Goal: Information Seeking & Learning: Learn about a topic

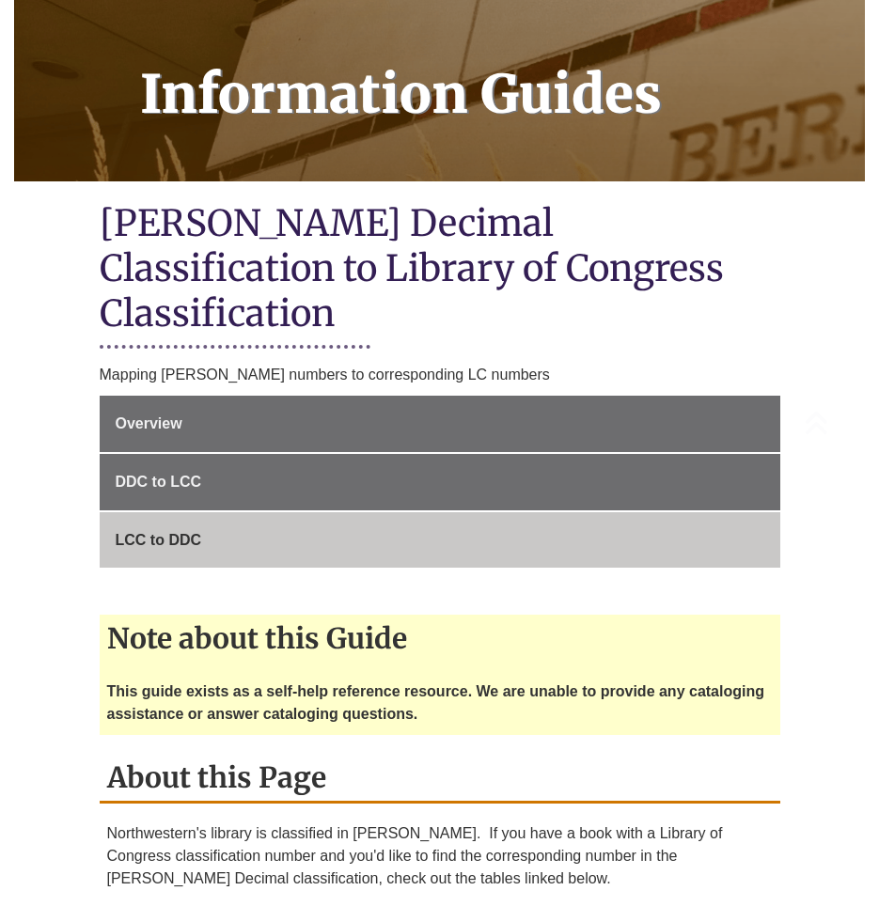
scroll to position [282, 0]
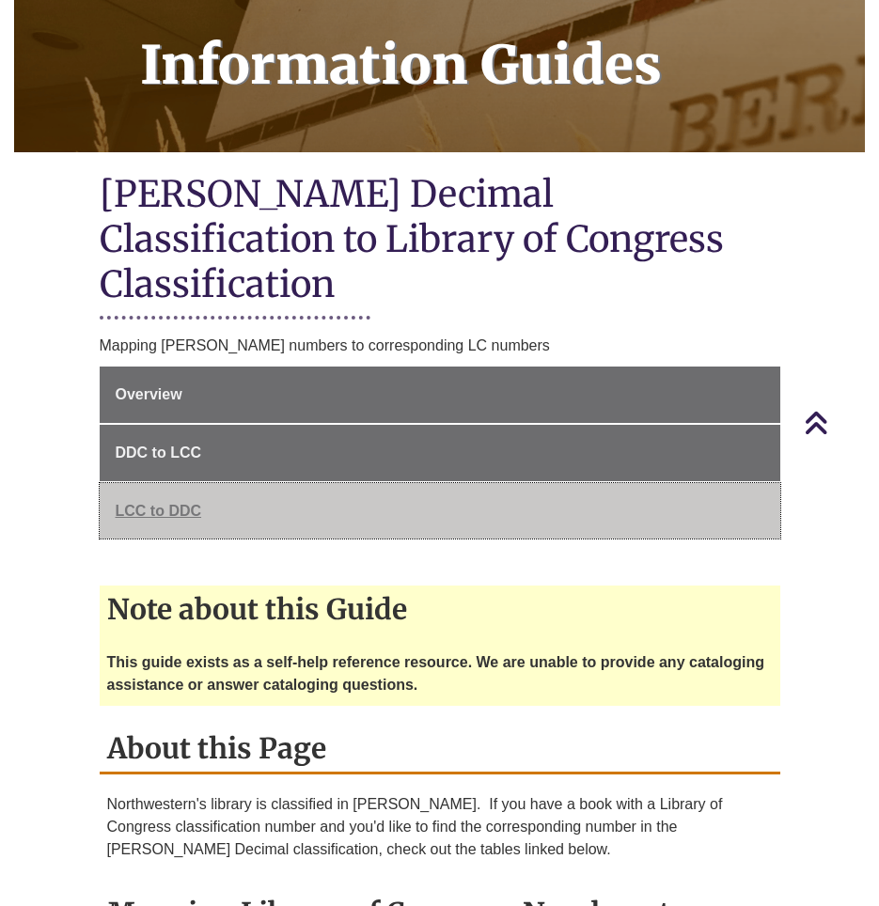
click at [182, 503] on span "LCC to DDC" at bounding box center [159, 511] width 86 height 16
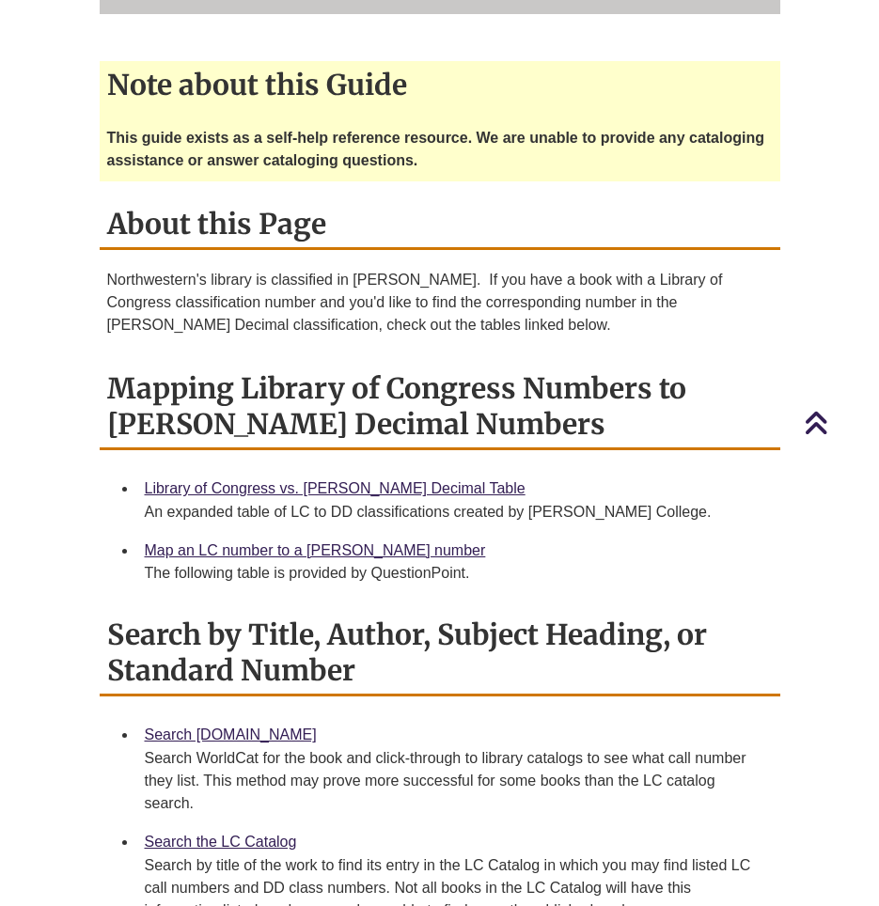
scroll to position [752, 0]
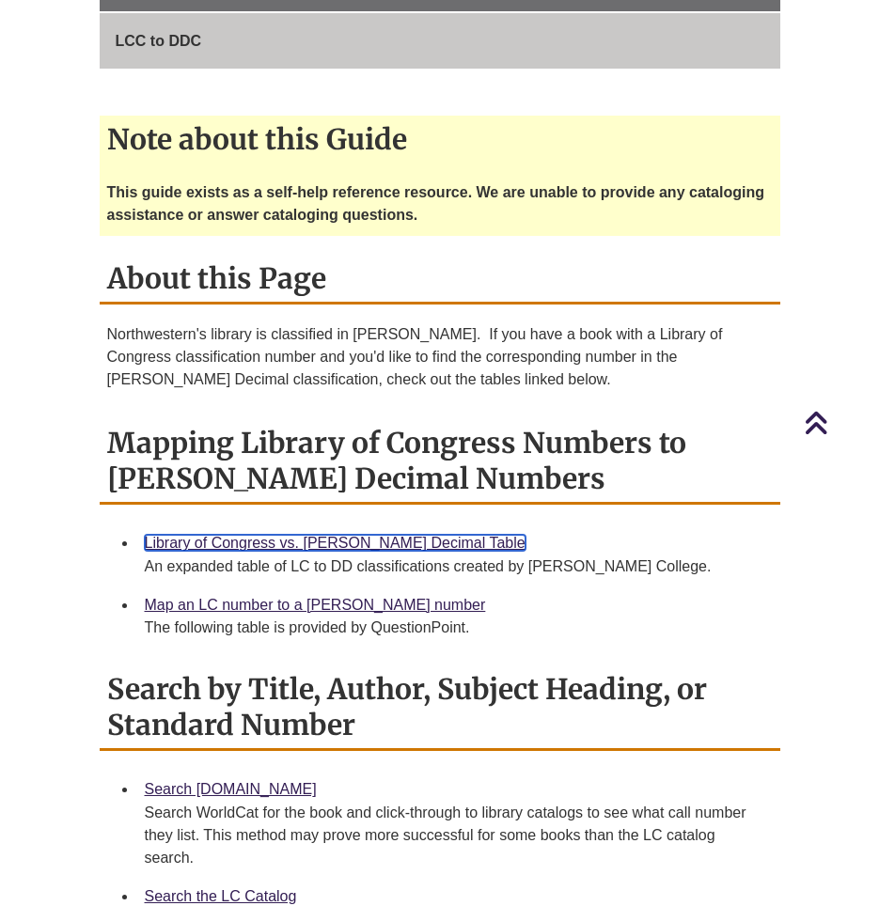
click at [274, 535] on link "Library of Congress vs. [PERSON_NAME] Decimal Table" at bounding box center [335, 543] width 381 height 16
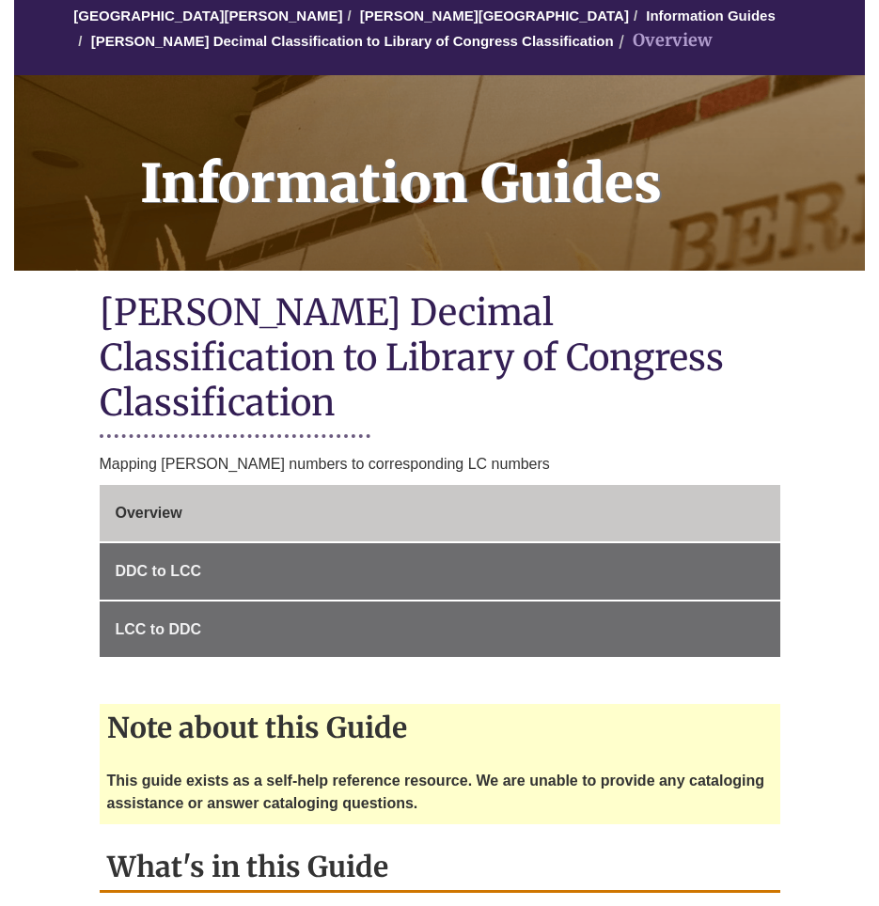
scroll to position [188, 0]
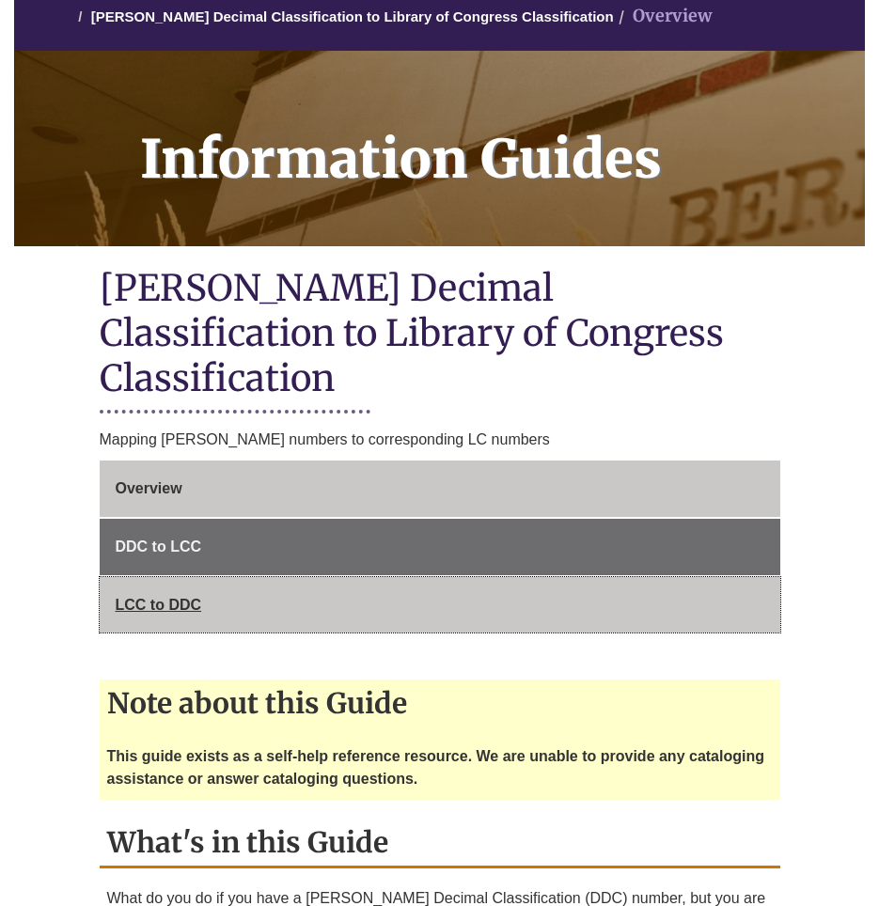
click at [142, 597] on span "LCC to DDC" at bounding box center [159, 605] width 86 height 16
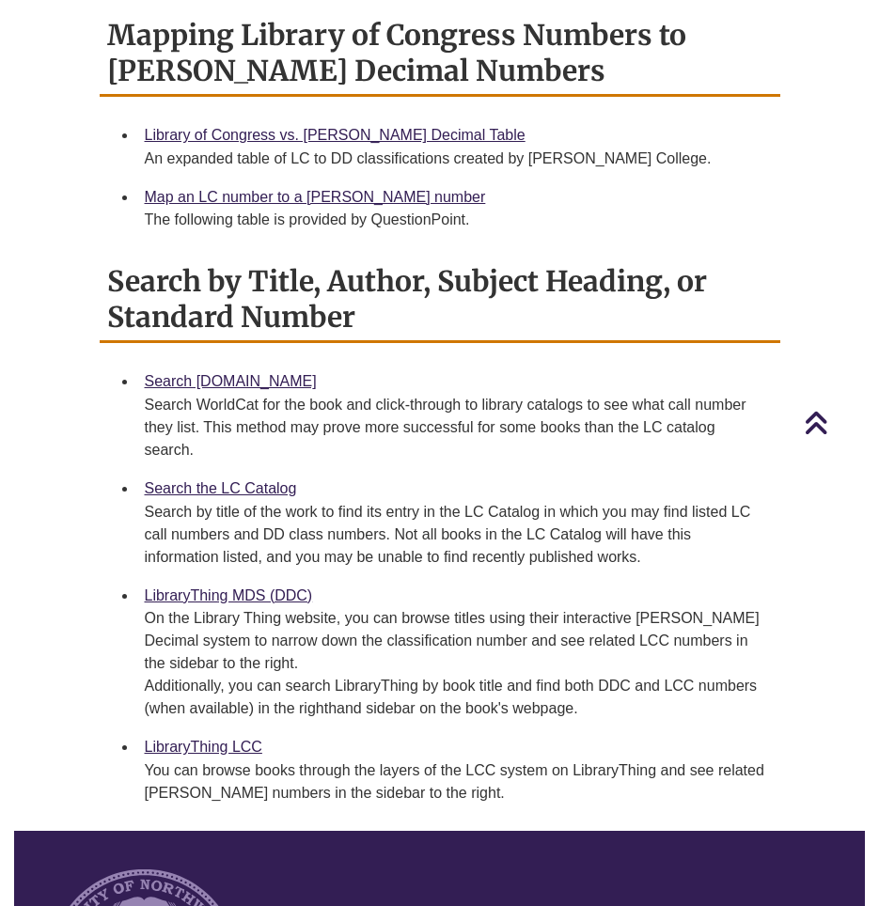
scroll to position [1128, 0]
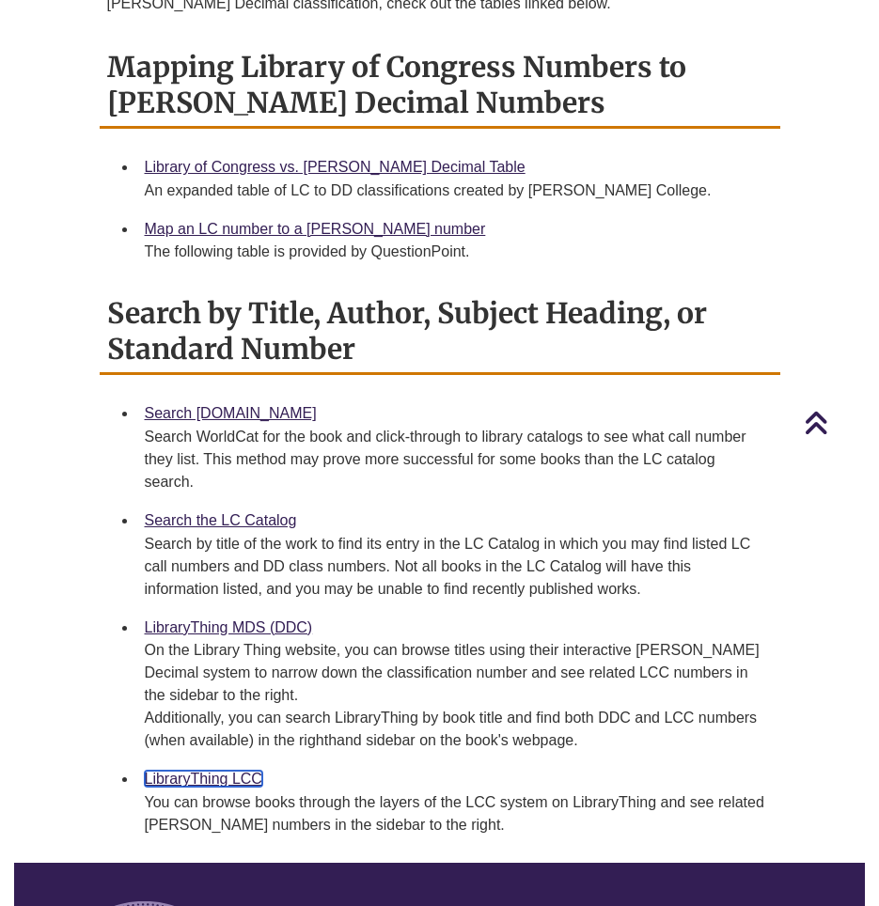
click at [230, 771] on link "LibraryThing LCC" at bounding box center [204, 779] width 118 height 16
